Goal: Navigation & Orientation: Go to known website

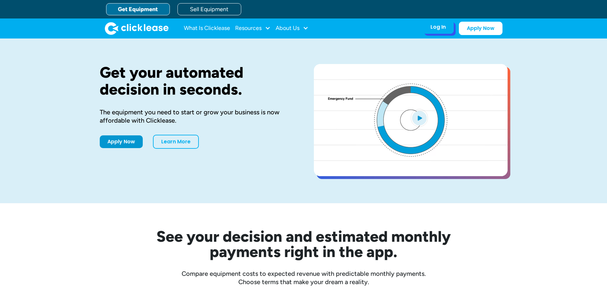
click at [426, 27] on div "Log In Account login I use Clicklease to get my equipment Partner Portal I offe…" at bounding box center [437, 26] width 31 height 13
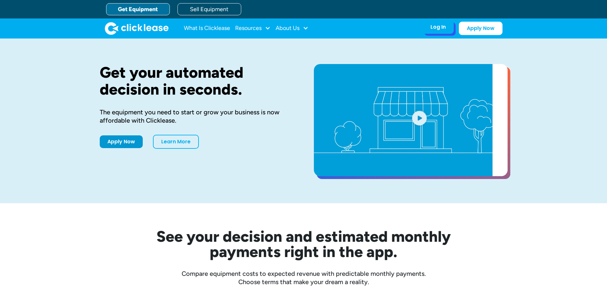
click at [441, 30] on div "Log In" at bounding box center [437, 27] width 15 height 6
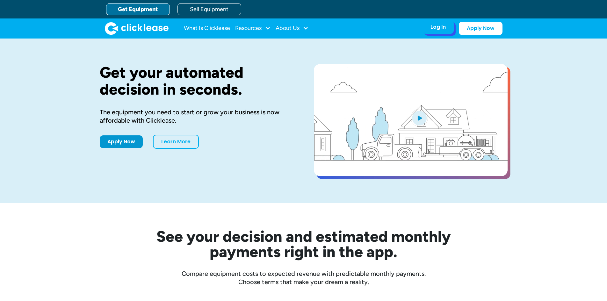
click at [439, 30] on div "Log In" at bounding box center [437, 27] width 15 height 6
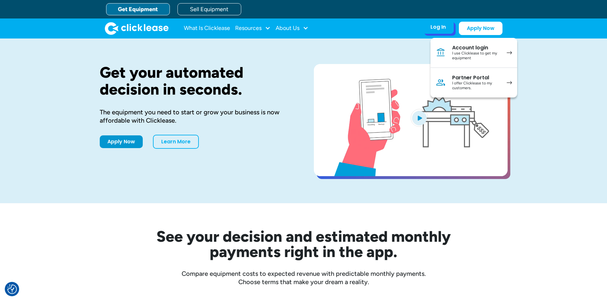
click at [462, 80] on div "Partner Portal" at bounding box center [476, 78] width 48 height 6
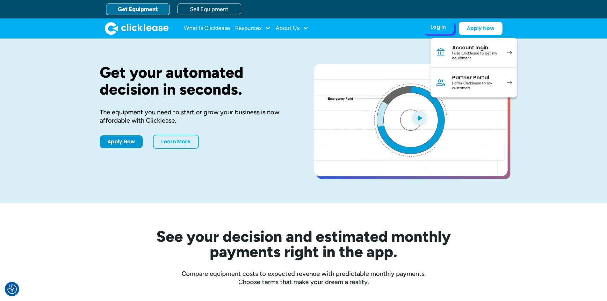
click at [511, 83] on img at bounding box center [508, 83] width 5 height 4
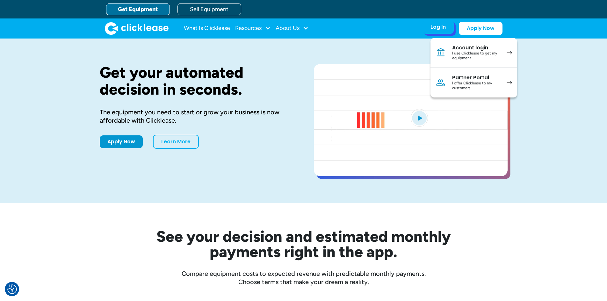
click at [478, 78] on div "Partner Portal" at bounding box center [476, 78] width 48 height 6
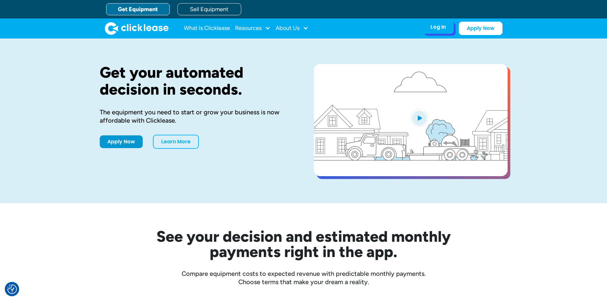
click at [439, 30] on div "Log In" at bounding box center [437, 27] width 15 height 6
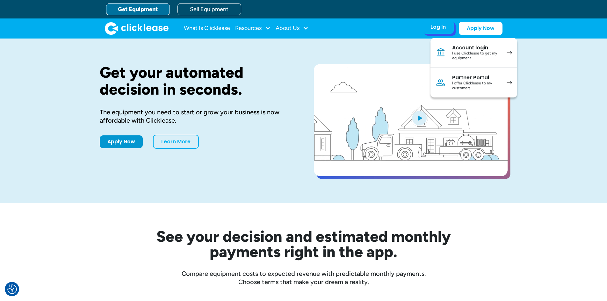
click at [457, 77] on div "Partner Portal" at bounding box center [476, 78] width 48 height 6
